Goal: Transaction & Acquisition: Obtain resource

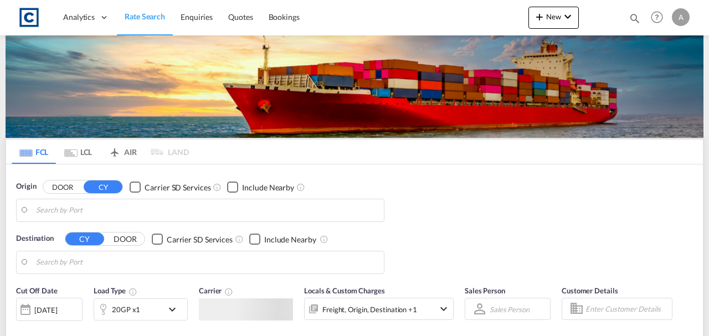
type input "GB-TF3, Telford and Wrekin"
type input "[GEOGRAPHIC_DATA], [GEOGRAPHIC_DATA]"
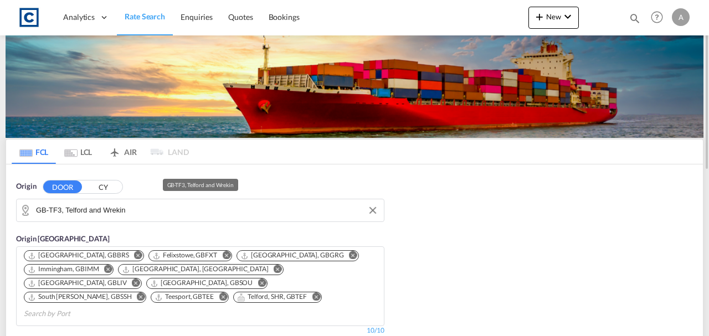
click at [198, 213] on input "GB-TF3, Telford and Wrekin" at bounding box center [207, 210] width 342 height 17
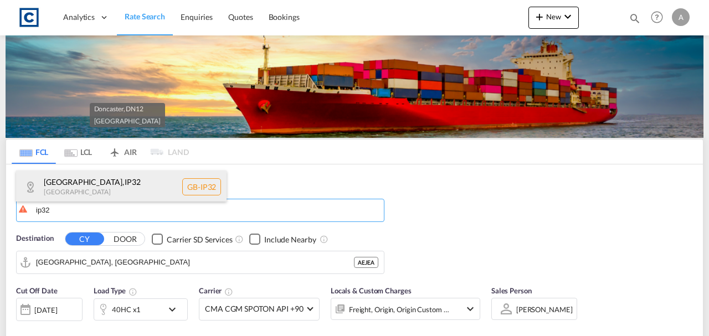
click at [66, 192] on div "[GEOGRAPHIC_DATA] [GEOGRAPHIC_DATA]-IP32" at bounding box center [121, 187] width 210 height 33
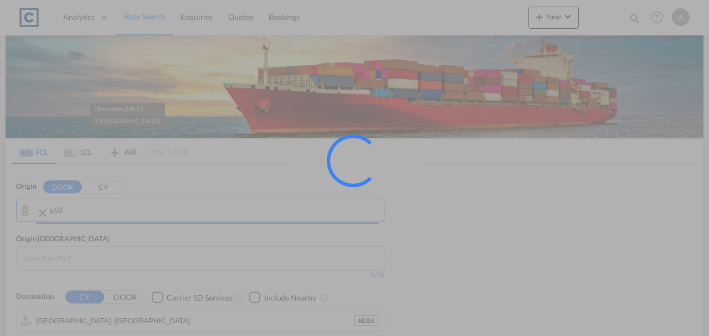
type input "GB-IP32, [GEOGRAPHIC_DATA]"
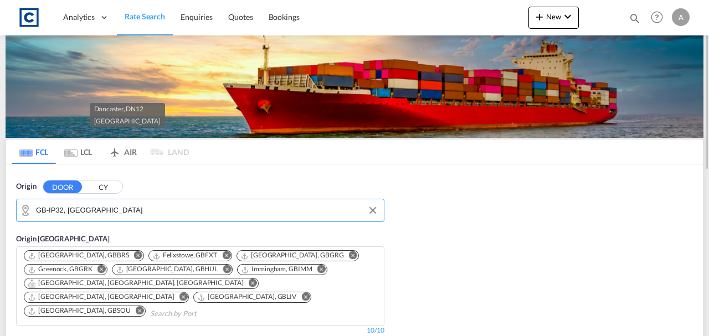
scroll to position [147, 0]
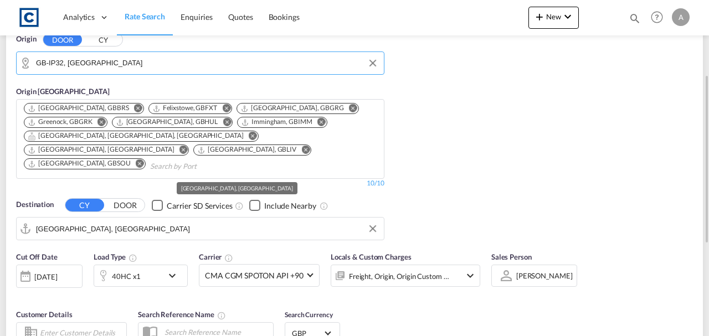
click at [140, 220] on input "[GEOGRAPHIC_DATA], [GEOGRAPHIC_DATA]" at bounding box center [207, 228] width 342 height 17
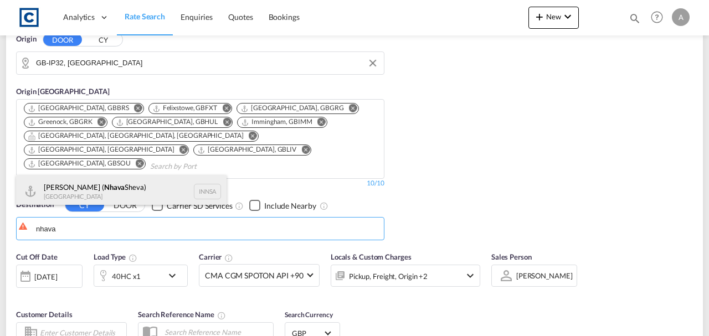
click at [133, 192] on div "[PERSON_NAME] ( [GEOGRAPHIC_DATA]) [GEOGRAPHIC_DATA] [GEOGRAPHIC_DATA]" at bounding box center [121, 191] width 210 height 33
type input "[PERSON_NAME] ([PERSON_NAME]), [GEOGRAPHIC_DATA]"
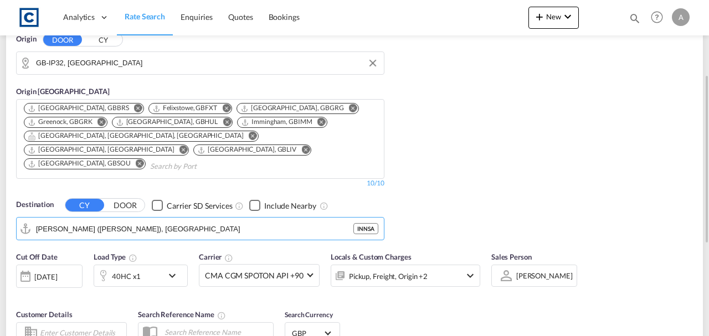
click at [378, 253] on span "Locals & Custom Charges" at bounding box center [371, 257] width 81 height 9
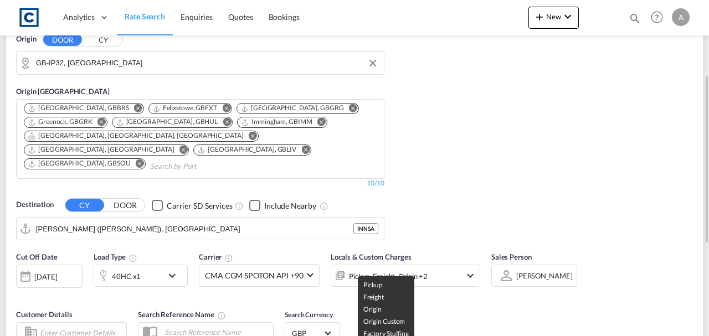
click at [402, 269] on div "Pickup, Freight, Origin +2" at bounding box center [388, 277] width 79 height 16
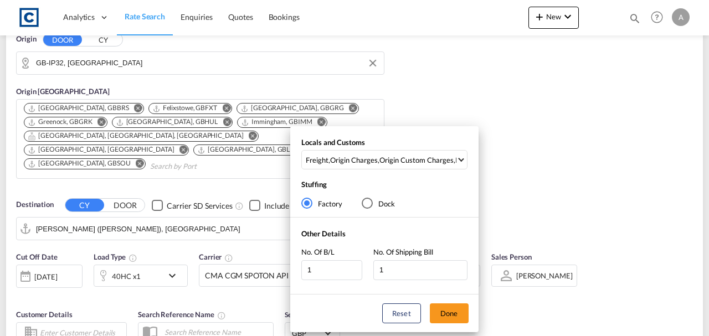
click at [446, 253] on div "No. Of Shipping Bill 1" at bounding box center [420, 263] width 94 height 33
click at [408, 163] on div "Origin Custom Charges" at bounding box center [416, 160] width 74 height 10
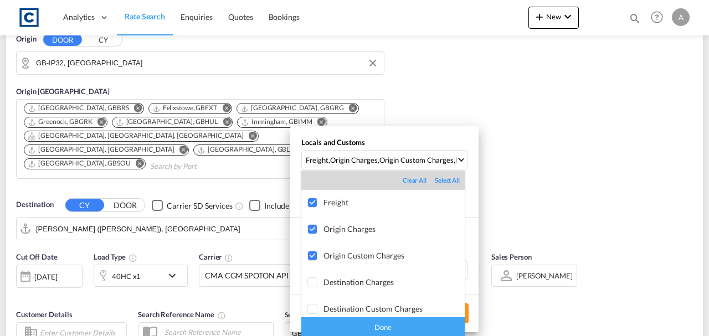
drag, startPoint x: 389, startPoint y: 330, endPoint x: 407, endPoint y: 320, distance: 19.9
click at [390, 329] on div "Done" at bounding box center [382, 326] width 163 height 19
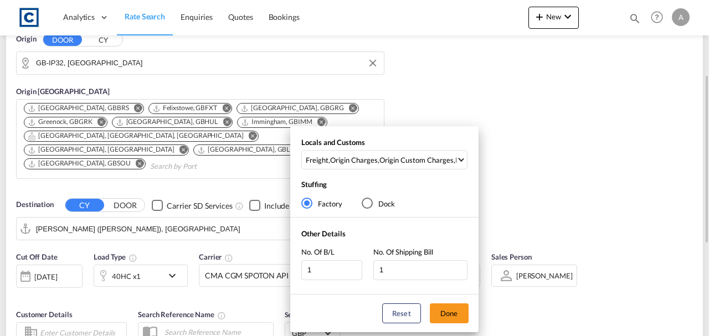
drag, startPoint x: 455, startPoint y: 317, endPoint x: 465, endPoint y: 289, distance: 30.0
click at [457, 313] on button "Done" at bounding box center [449, 314] width 39 height 20
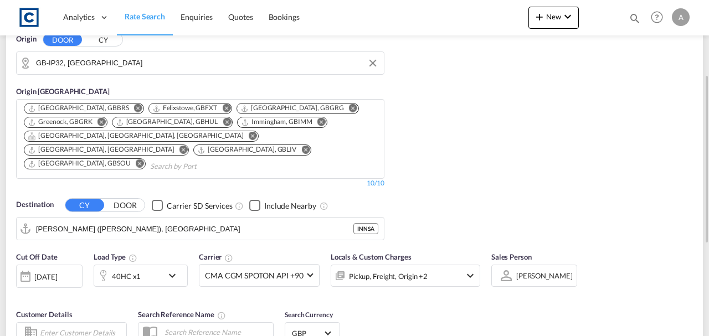
click at [523, 183] on div "Origin DOOR CY GB-IP32, [GEOGRAPHIC_DATA] Origin [GEOGRAPHIC_DATA] [GEOGRAPHIC_…" at bounding box center [354, 131] width 697 height 229
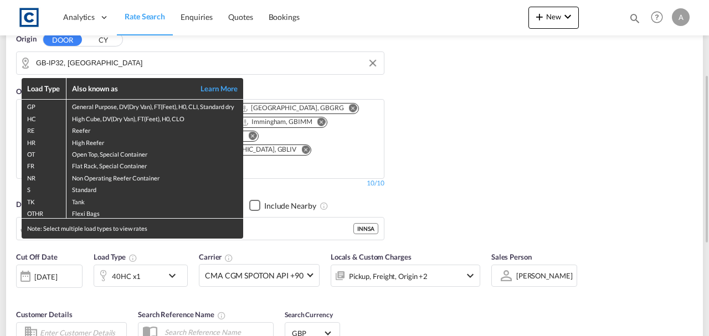
click at [136, 261] on div "Load Type Also known as Learn More GP General Purpose, DV(Dry Van), FT(Feet), H…" at bounding box center [354, 168] width 709 height 336
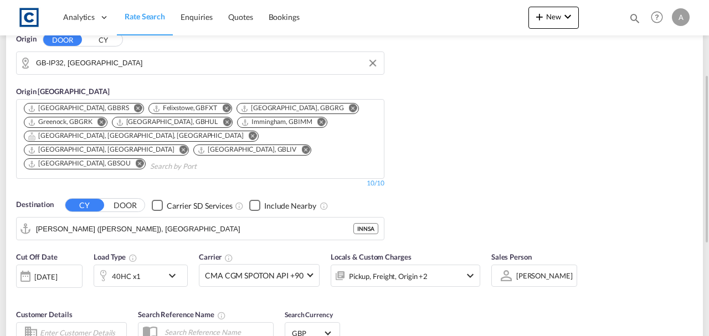
click at [152, 265] on div "40HC x1" at bounding box center [128, 276] width 69 height 22
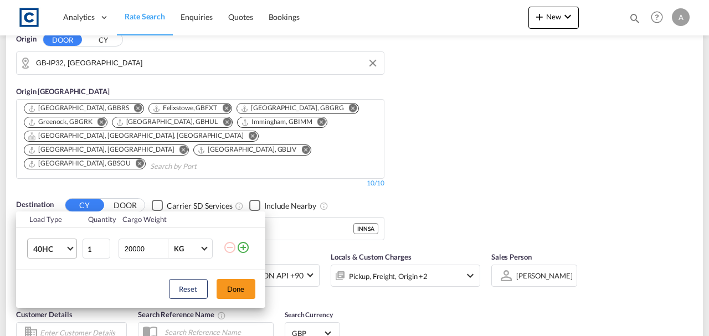
click at [49, 239] on md-select-value "40HC" at bounding box center [54, 248] width 44 height 19
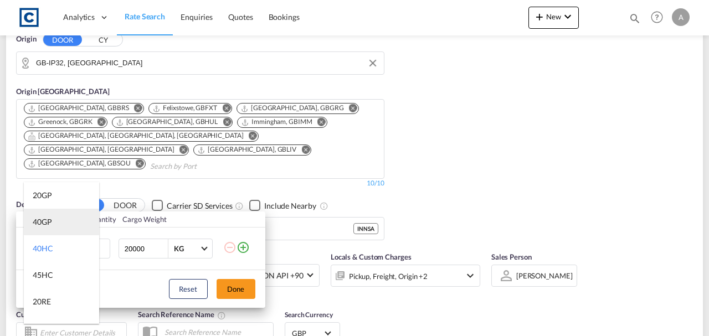
drag, startPoint x: 46, startPoint y: 228, endPoint x: 138, endPoint y: 267, distance: 100.3
click at [46, 227] on md-option "40GP" at bounding box center [61, 222] width 75 height 27
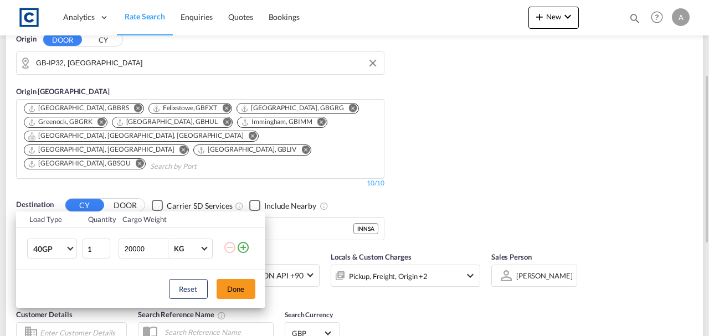
click at [244, 289] on button "Done" at bounding box center [236, 289] width 39 height 20
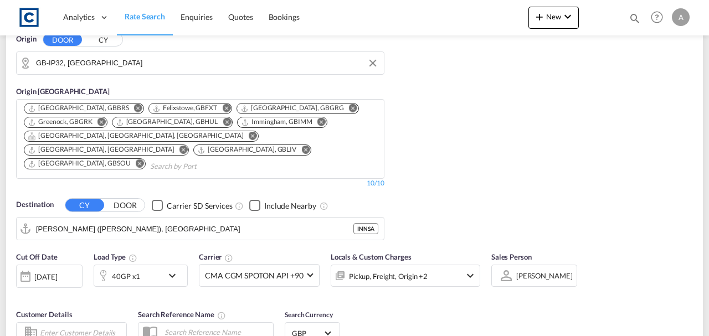
scroll to position [332, 0]
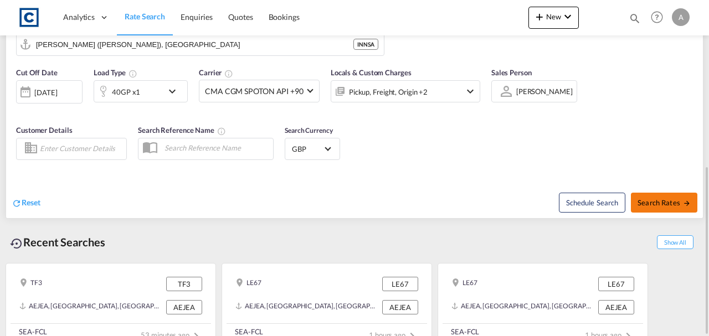
click at [676, 195] on button "Search Rates" at bounding box center [664, 203] width 66 height 20
type input "IP32 to INNSA / [DATE]"
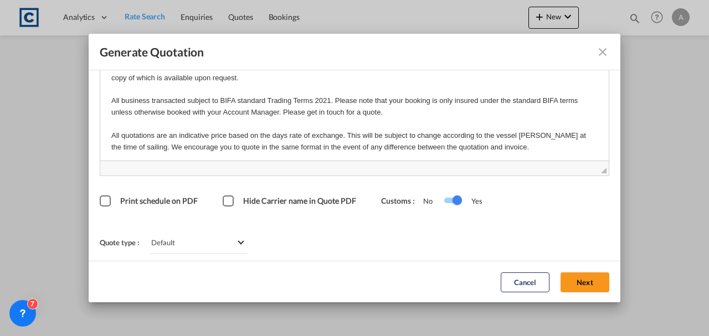
click at [577, 282] on button "Next" at bounding box center [585, 282] width 49 height 20
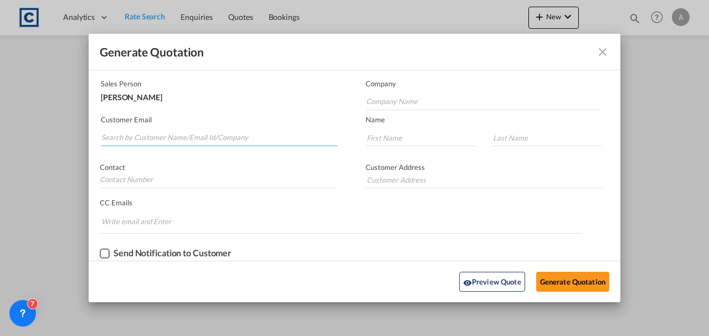
click at [135, 136] on input "Search by Customer Name/Email Id/Company" at bounding box center [219, 138] width 236 height 17
paste input "[PERSON_NAME][EMAIL_ADDRESS][PERSON_NAME][DOMAIN_NAME]"
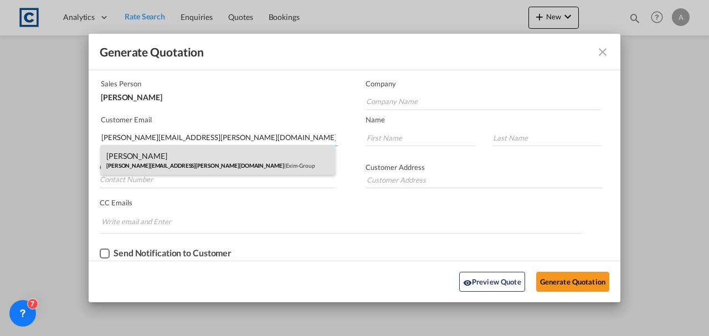
type input "[PERSON_NAME][EMAIL_ADDRESS][PERSON_NAME][DOMAIN_NAME]"
click at [207, 159] on div "[PERSON_NAME] [PERSON_NAME][EMAIL_ADDRESS][PERSON_NAME][DOMAIN_NAME] | Exim-Gro…" at bounding box center [218, 160] width 234 height 30
type input "Exim-Group"
type input "[PERSON_NAME]"
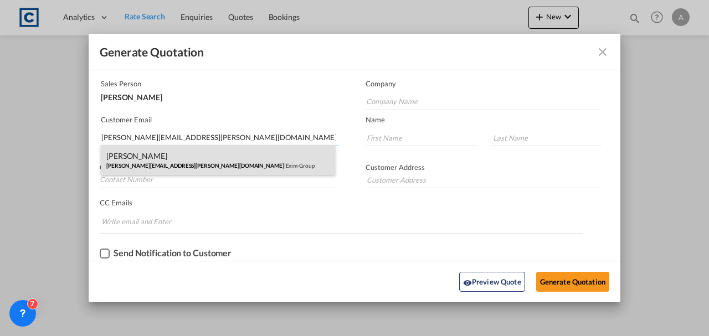
type input "07496 416 130"
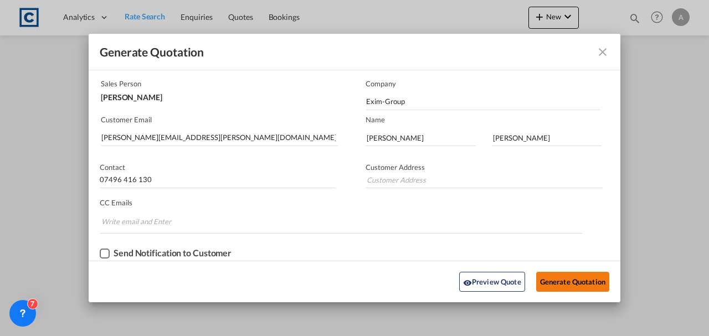
click at [559, 281] on button "Generate Quotation" at bounding box center [572, 282] width 73 height 20
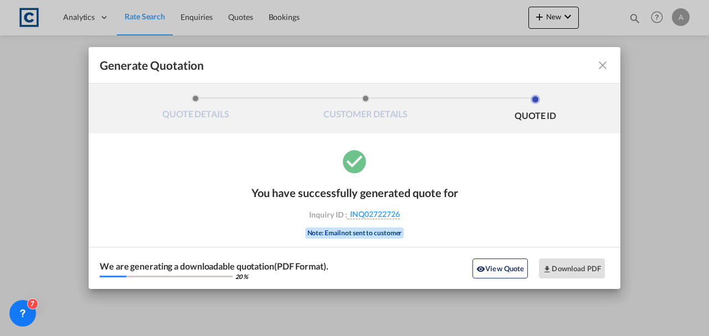
scroll to position [0, 0]
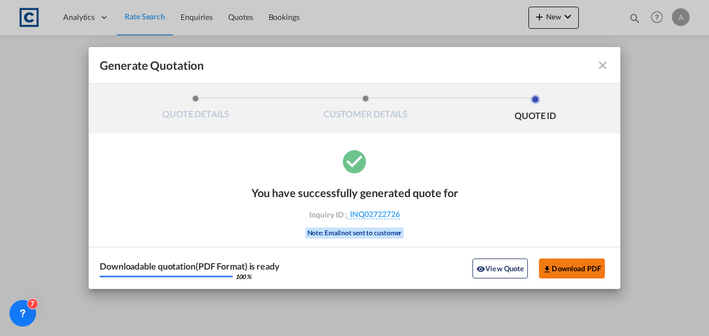
click at [579, 272] on button "Download PDF" at bounding box center [572, 269] width 66 height 20
